Goal: Task Accomplishment & Management: Manage account settings

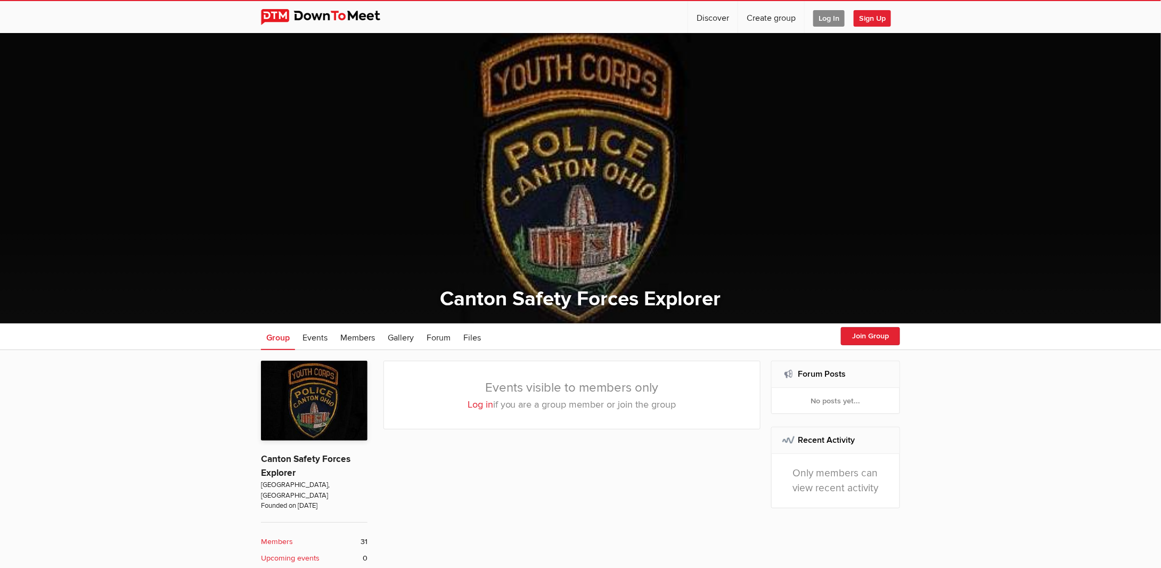
click at [831, 16] on span "Log In" at bounding box center [828, 18] width 31 height 17
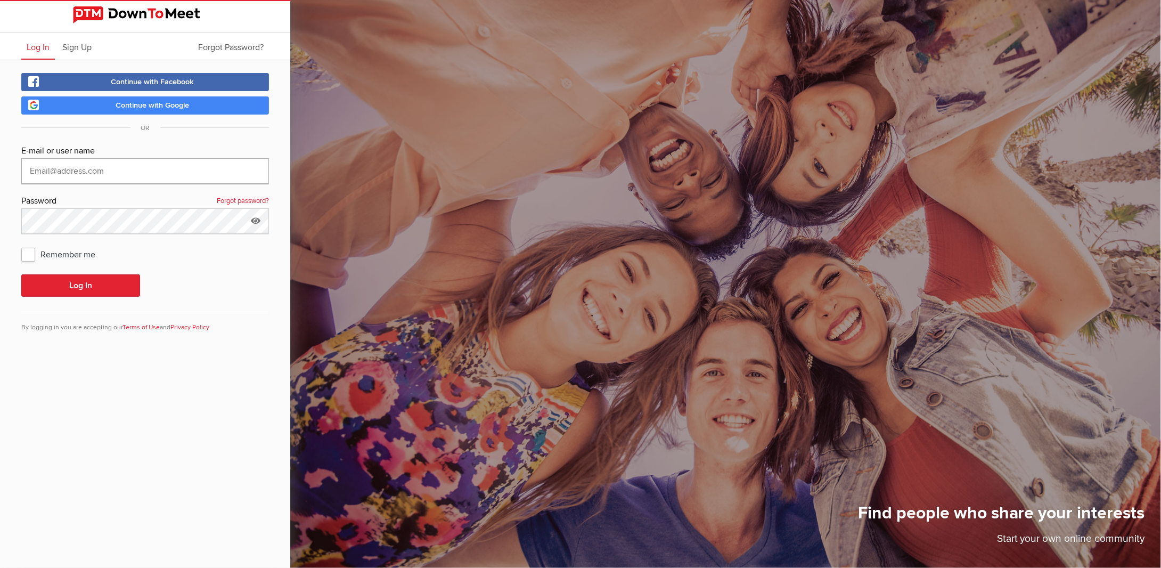
type input "[EMAIL_ADDRESS][DOMAIN_NAME]"
click at [48, 283] on button "Log In" at bounding box center [80, 285] width 119 height 22
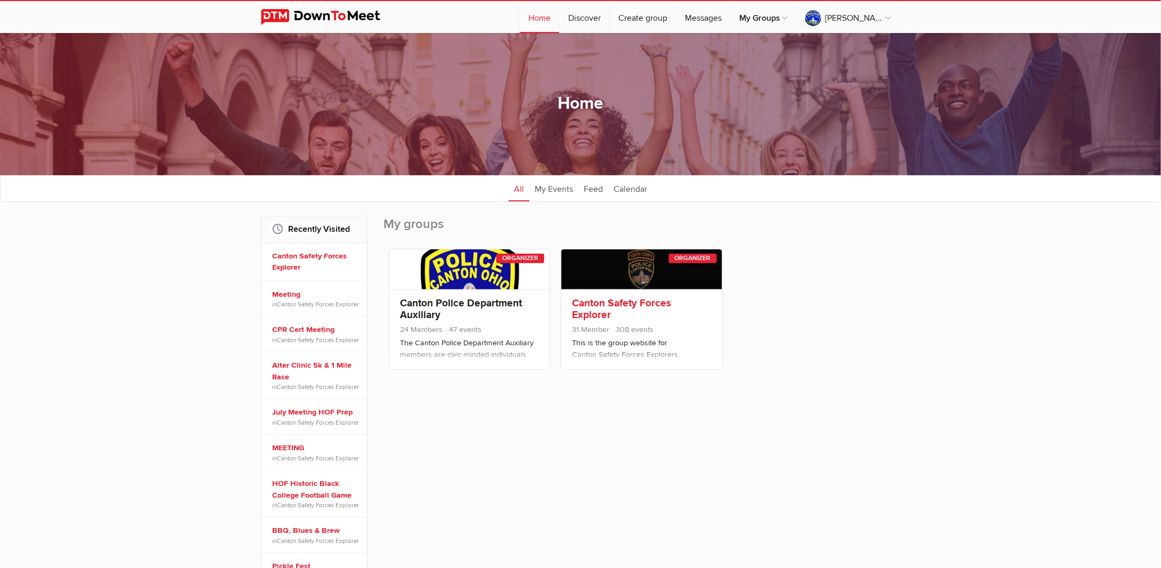
click at [607, 303] on link "Canton Safety Forces Explorer" at bounding box center [621, 309] width 99 height 24
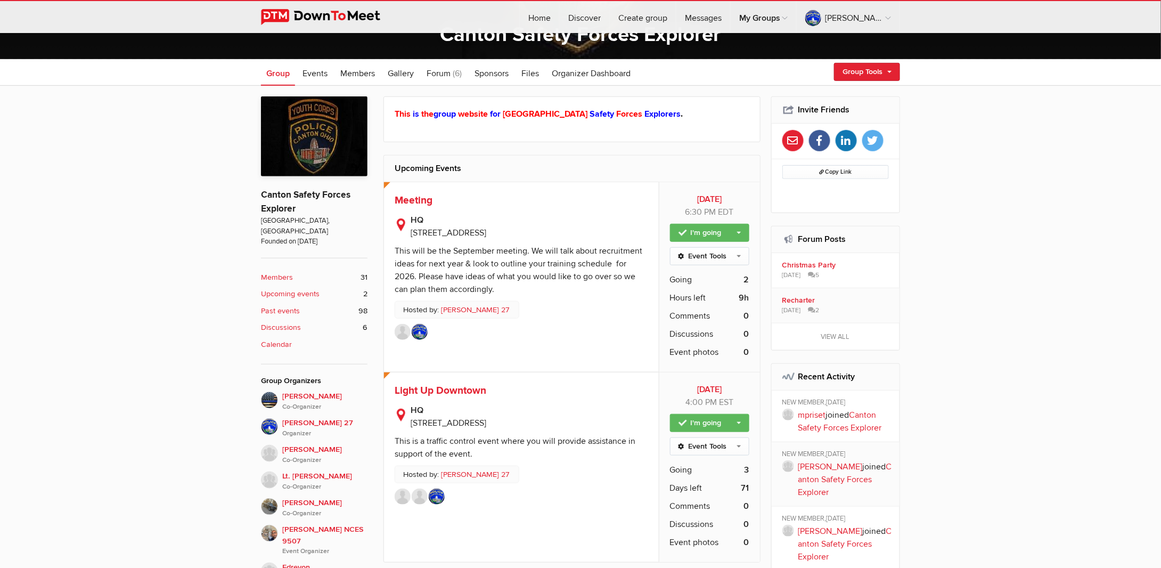
scroll to position [265, 0]
click at [748, 275] on b "2" at bounding box center [746, 279] width 5 height 13
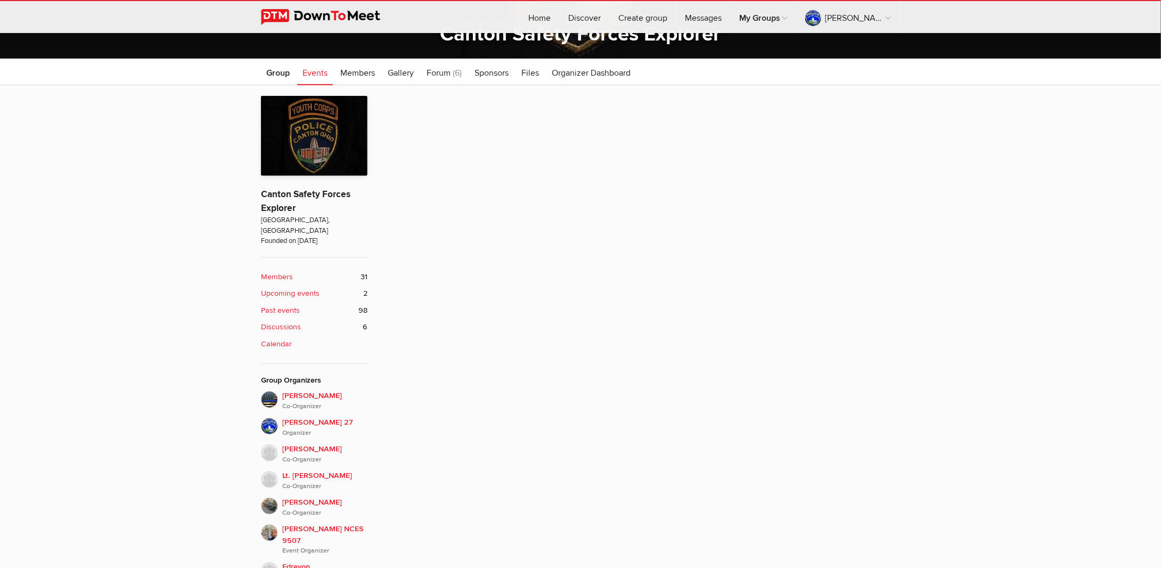
scroll to position [323, 0]
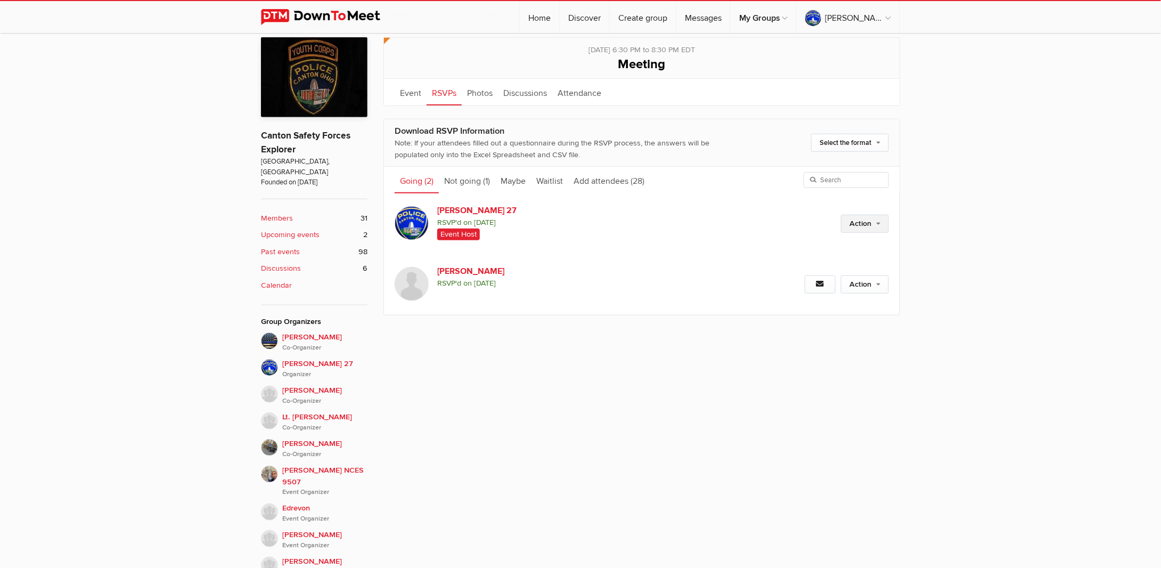
click at [864, 220] on link "Action" at bounding box center [865, 224] width 48 height 18
click at [637, 267] on span "[PERSON_NAME] RSVP'd on [DATE]" at bounding box center [589, 277] width 304 height 24
